Goal: Information Seeking & Learning: Understand process/instructions

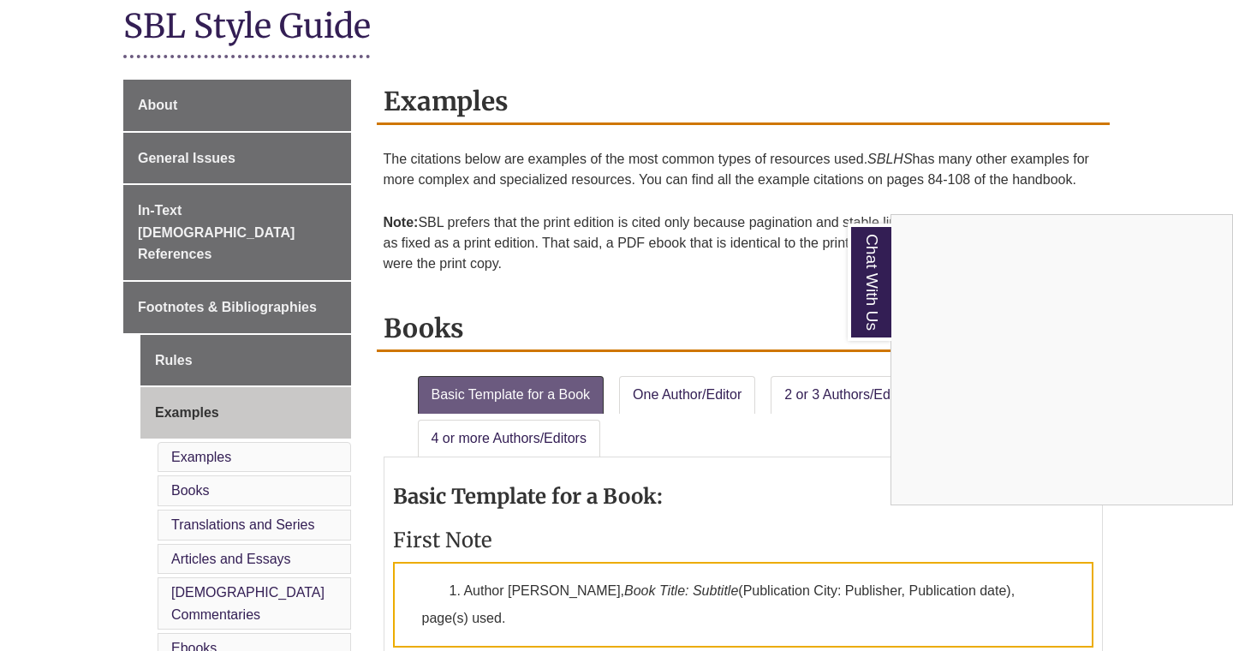
scroll to position [396, 0]
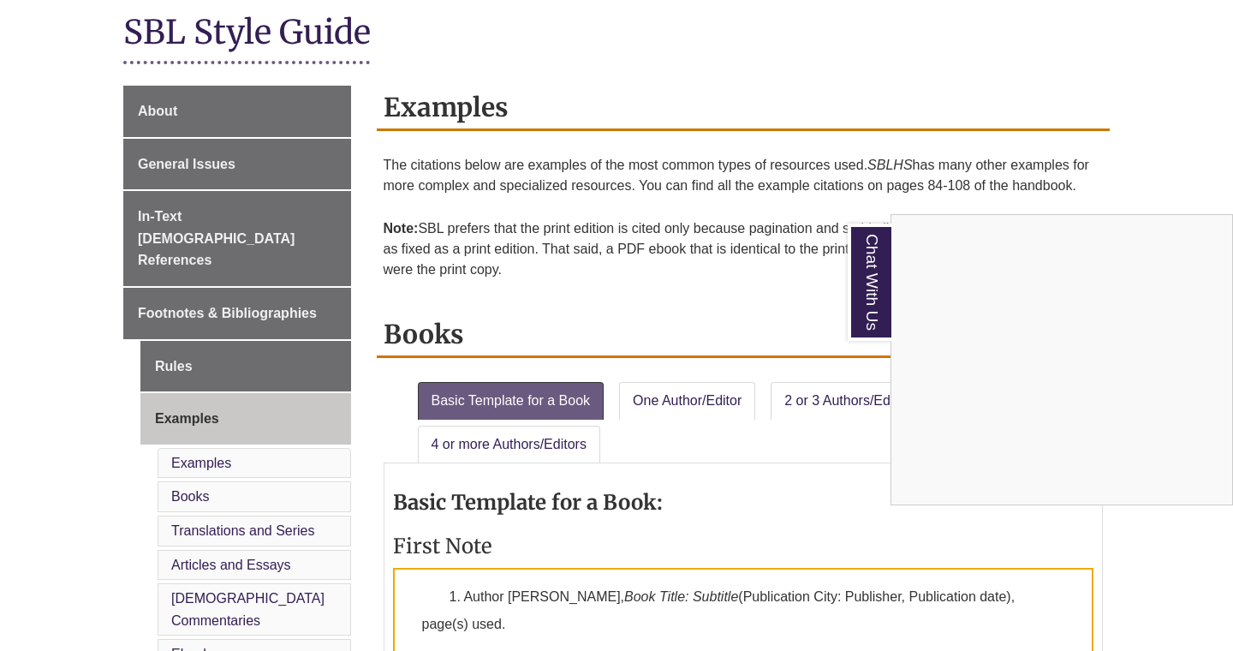
click at [232, 274] on div "Chat With Us" at bounding box center [616, 325] width 1233 height 651
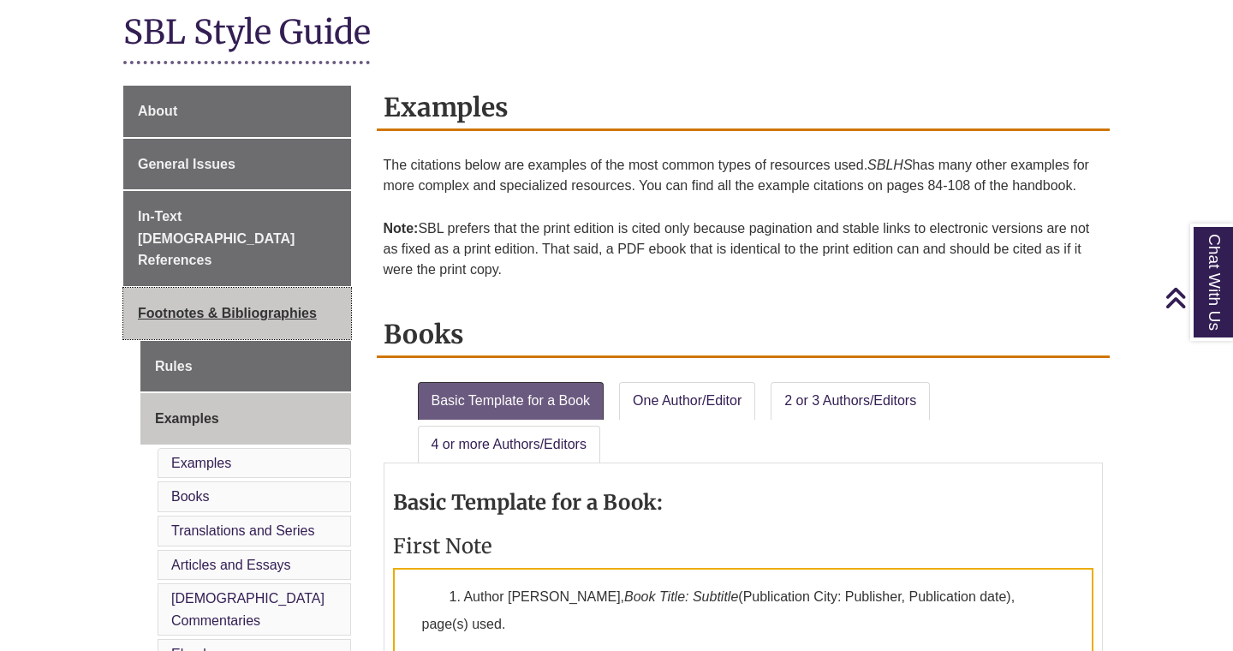
click at [251, 306] on span "Footnotes & Bibliographies" at bounding box center [227, 313] width 179 height 15
click at [259, 306] on span "Footnotes & Bibliographies" at bounding box center [227, 313] width 179 height 15
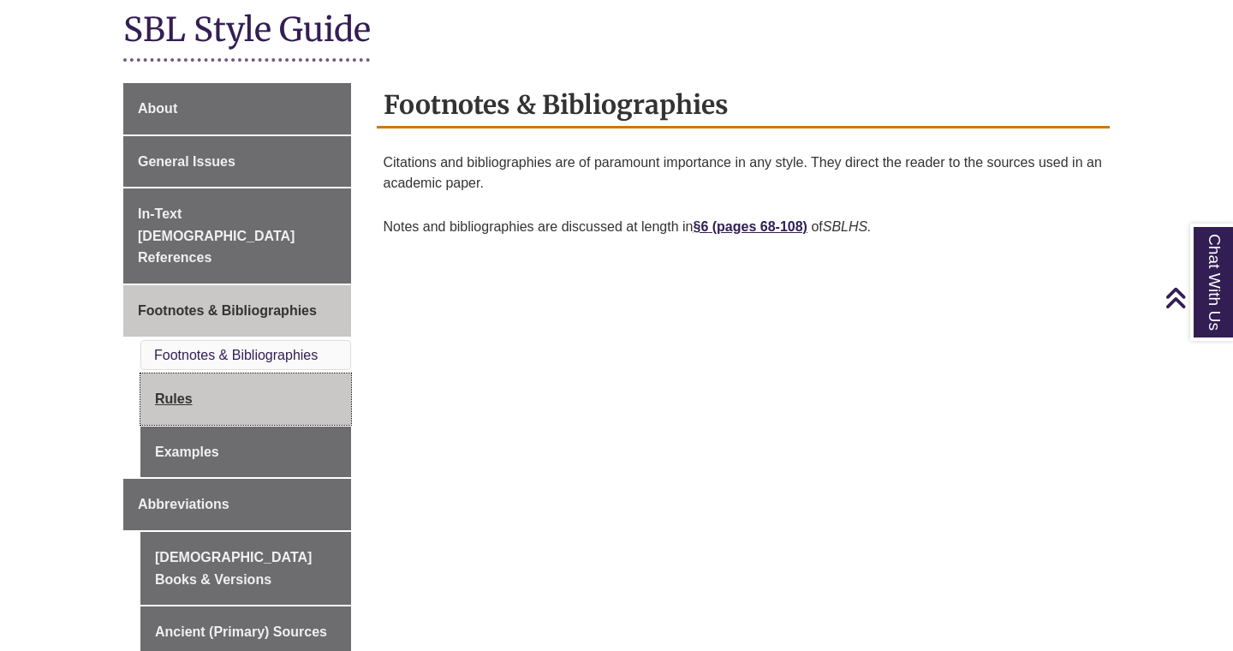
scroll to position [412, 0]
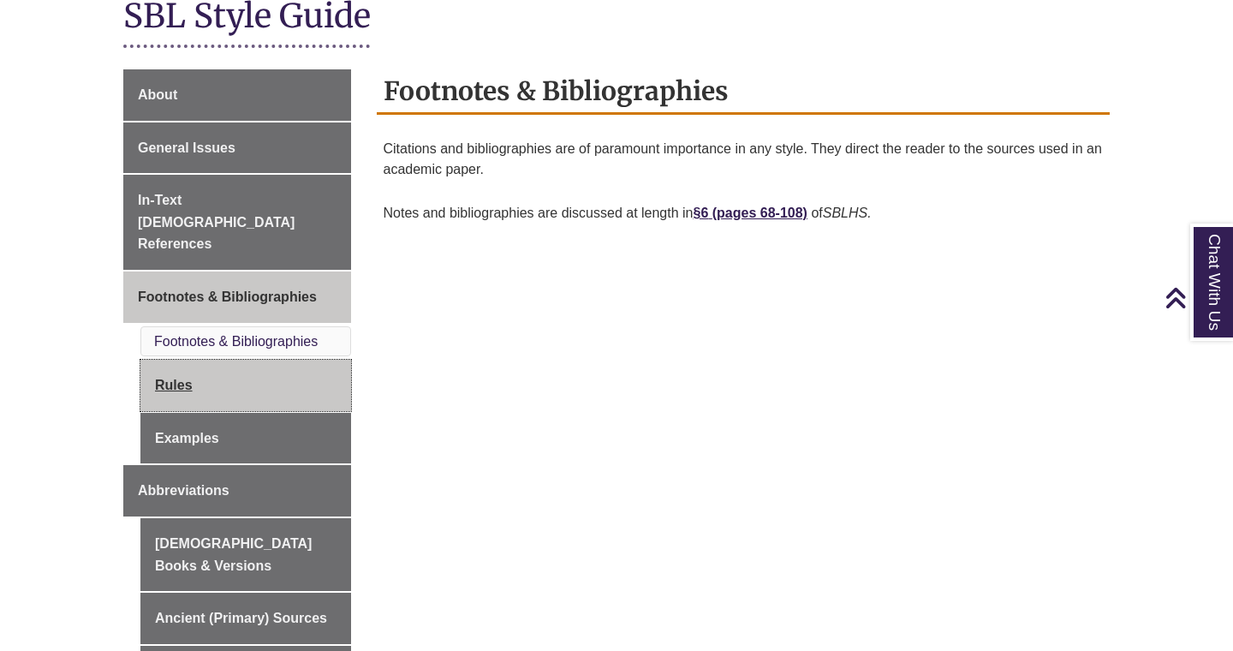
click at [182, 360] on link "Rules" at bounding box center [245, 385] width 211 height 51
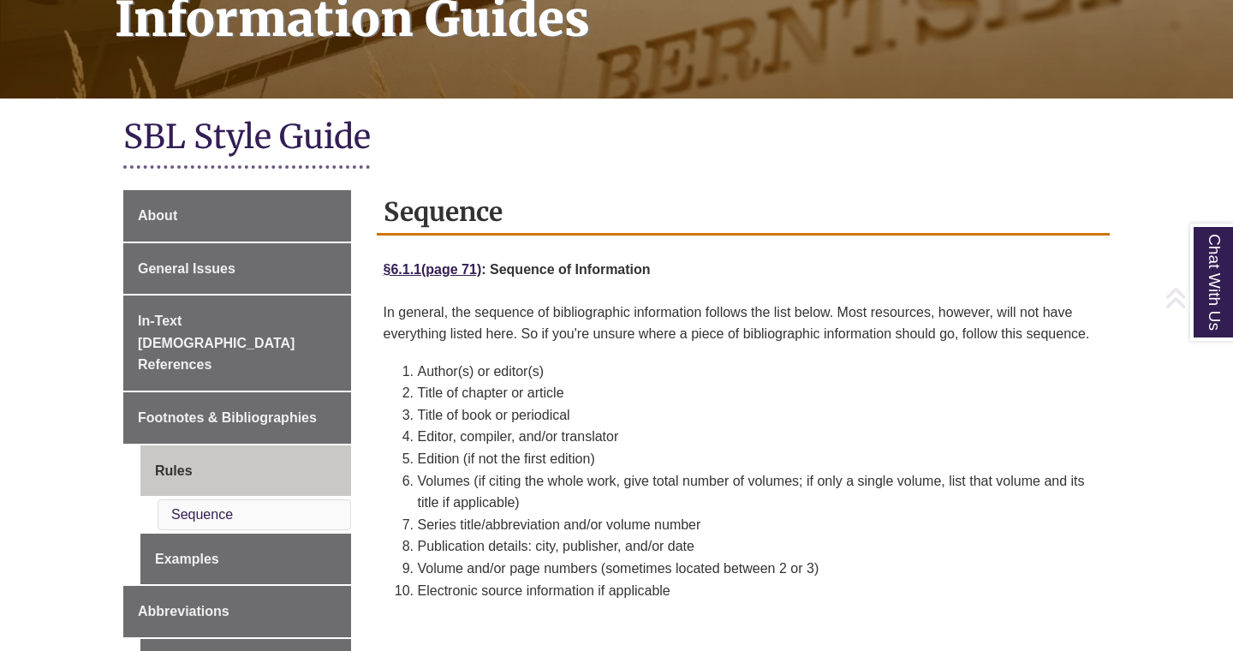
scroll to position [479, 0]
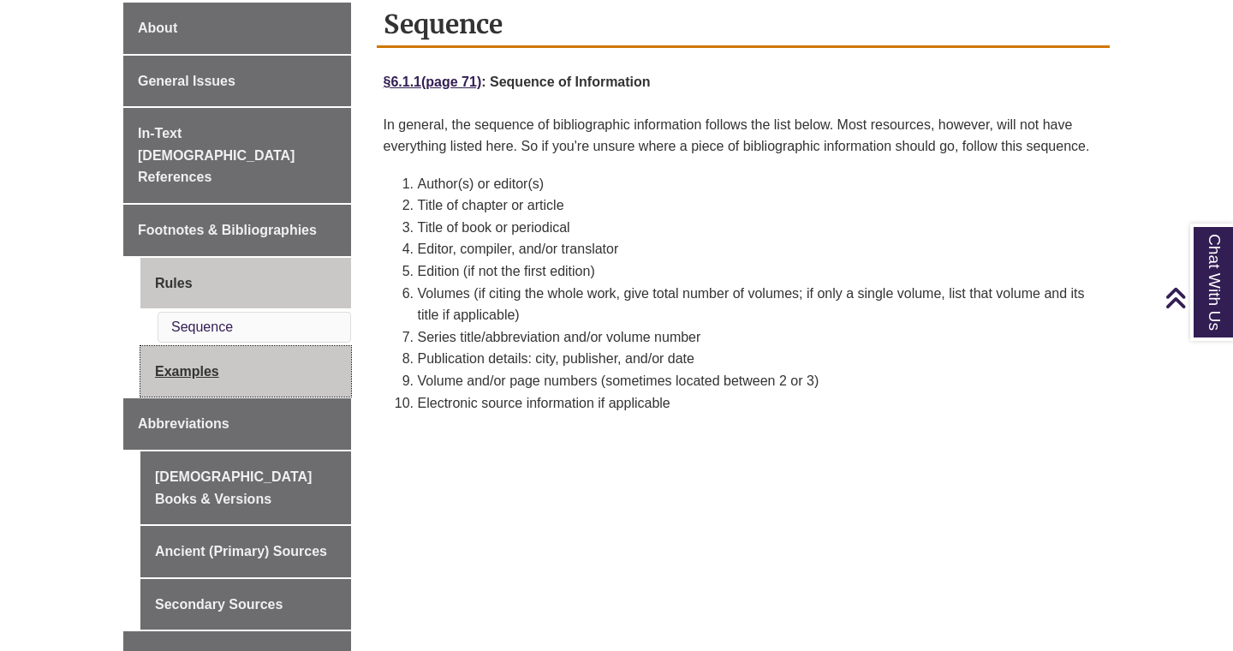
click at [192, 346] on link "Examples" at bounding box center [245, 371] width 211 height 51
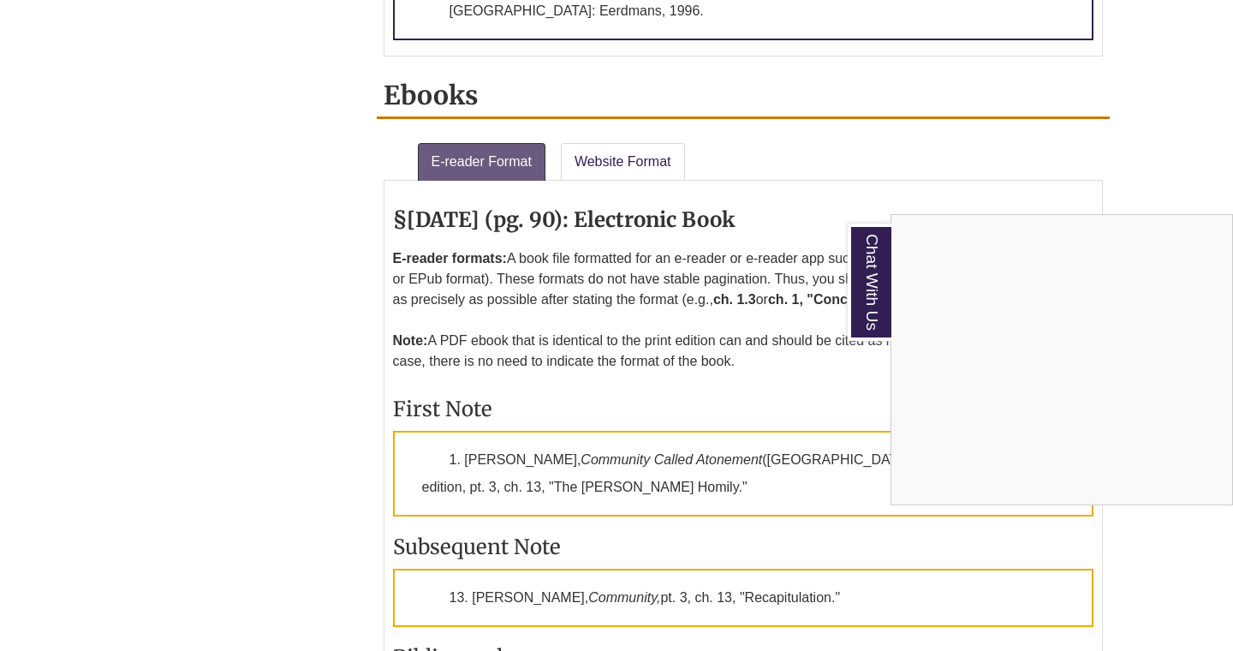
scroll to position [3213, 0]
